Goal: Transaction & Acquisition: Purchase product/service

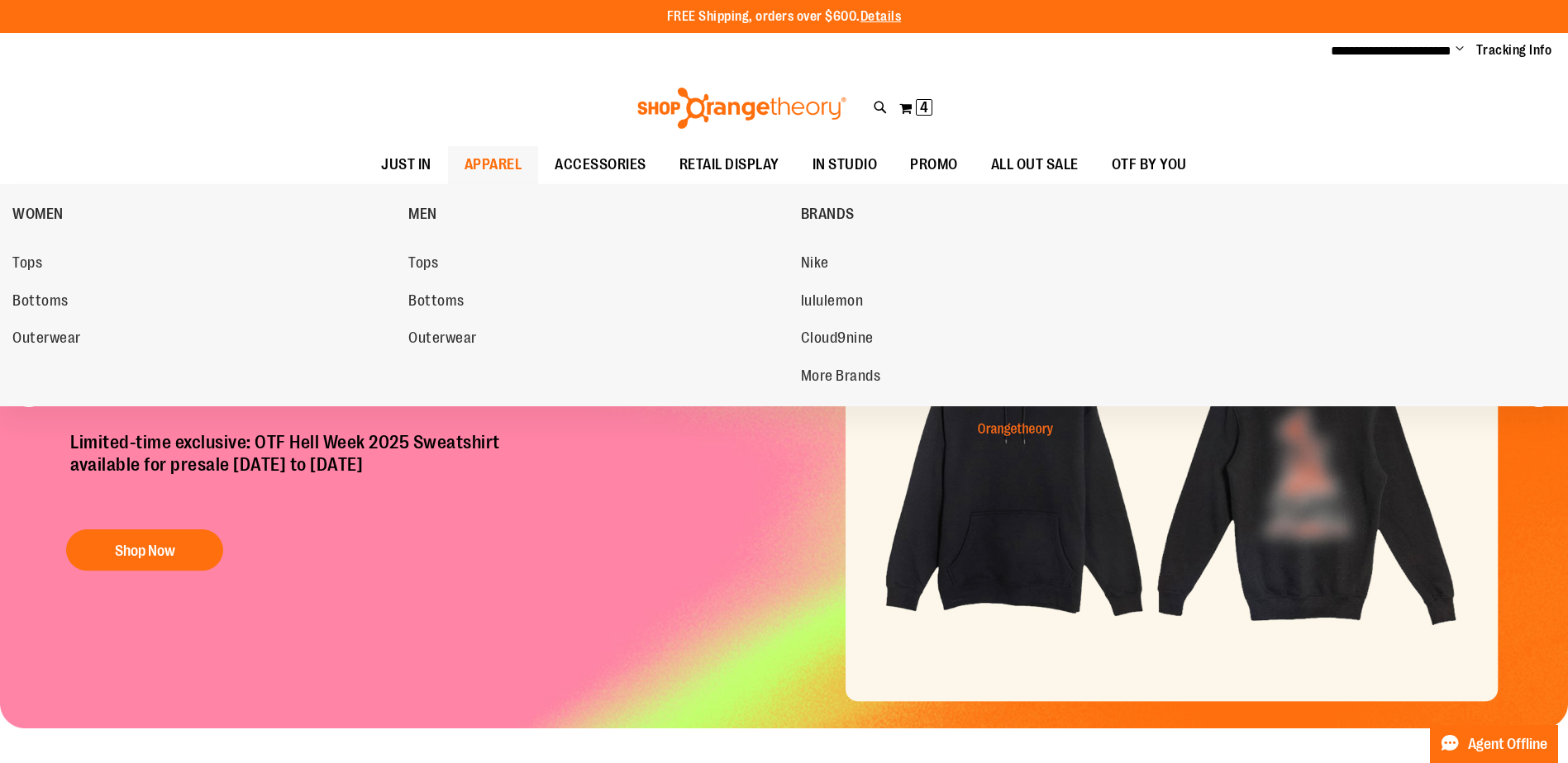
type input "**********"
click at [464, 156] on span "APPAREL" at bounding box center [493, 165] width 58 height 37
click at [411, 254] on span "Tops" at bounding box center [423, 264] width 29 height 21
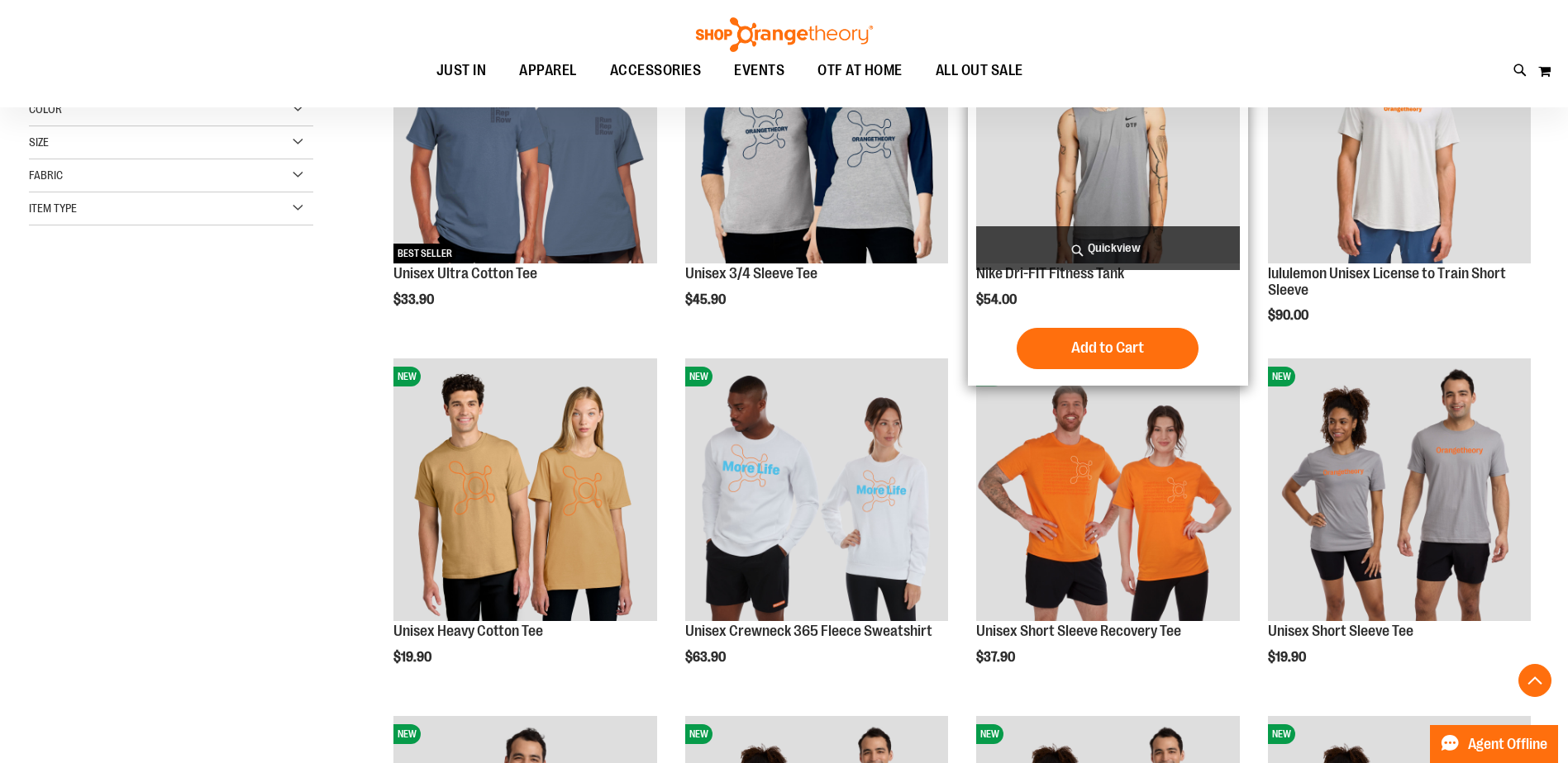
scroll to position [330, 0]
